Goal: Find specific page/section: Find specific page/section

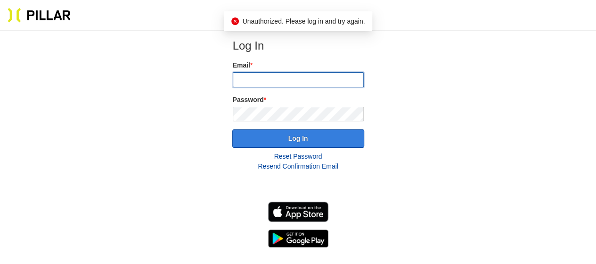
type input "[EMAIL_ADDRESS][DOMAIN_NAME]"
click at [337, 137] on button "Log In" at bounding box center [298, 138] width 132 height 18
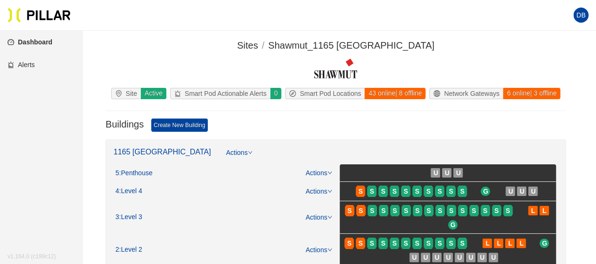
scroll to position [94, 0]
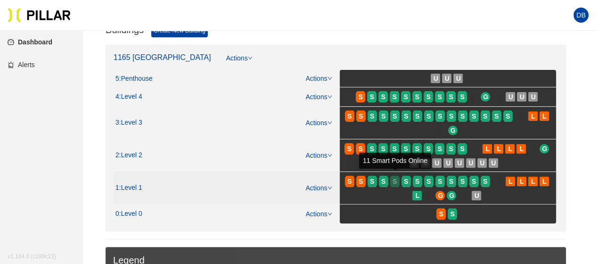
click at [396, 177] on span "S" at bounding box center [395, 181] width 4 height 10
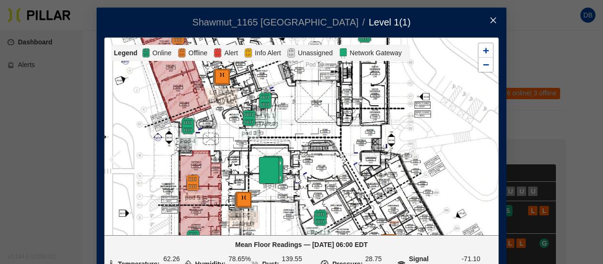
click at [494, 24] on icon "close" at bounding box center [494, 21] width 8 height 8
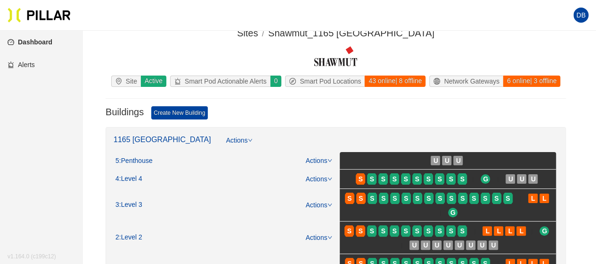
scroll to position [47, 0]
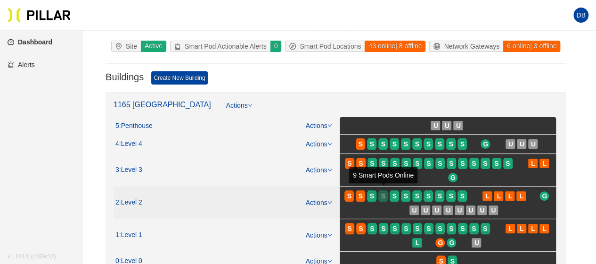
click at [386, 192] on div "S" at bounding box center [383, 196] width 9 height 8
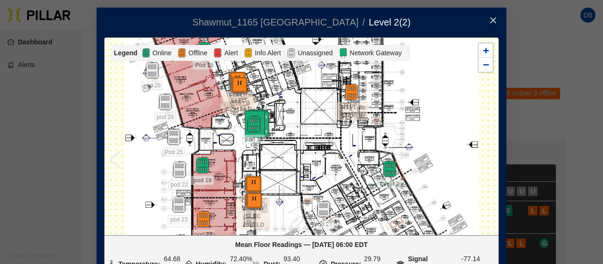
click at [492, 20] on icon "close" at bounding box center [494, 21] width 8 height 8
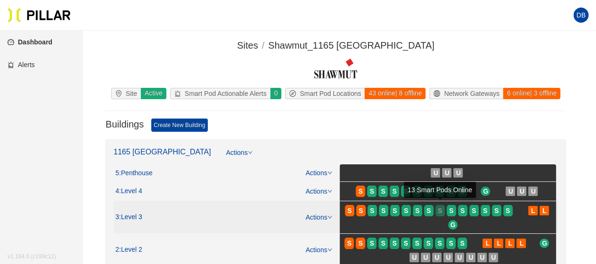
click at [438, 207] on span "S" at bounding box center [440, 210] width 4 height 10
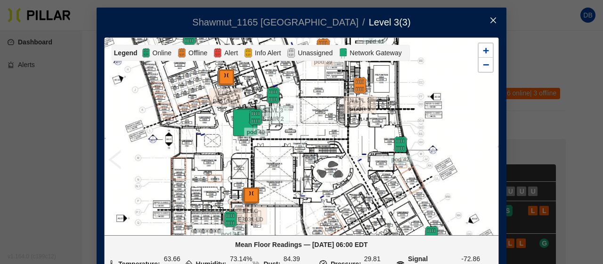
click at [494, 20] on icon "close" at bounding box center [494, 21] width 8 height 8
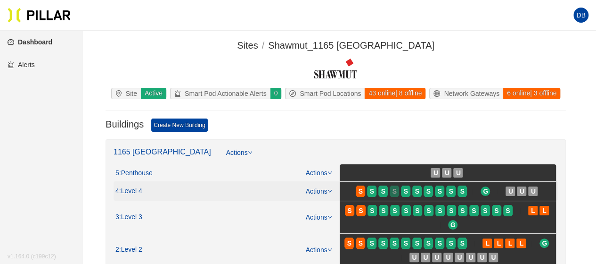
click at [393, 186] on span "S" at bounding box center [395, 191] width 4 height 10
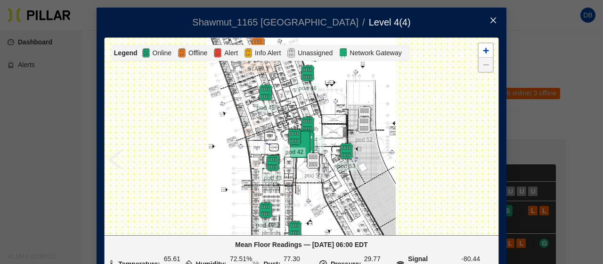
click at [490, 18] on icon "close" at bounding box center [494, 21] width 8 height 8
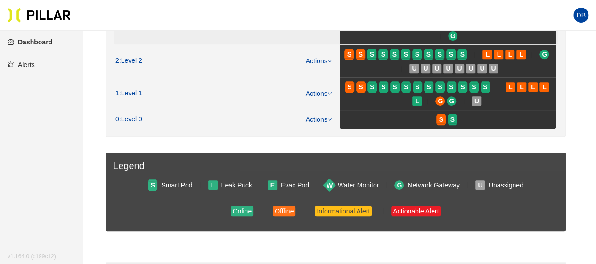
scroll to position [94, 0]
